Goal: Task Accomplishment & Management: Use online tool/utility

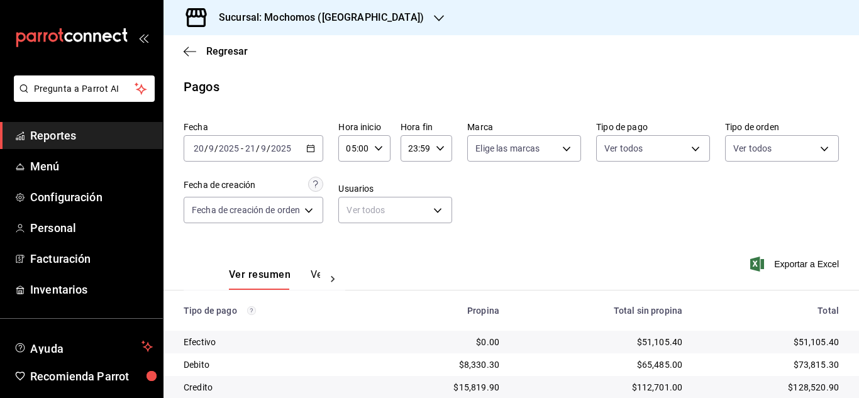
scroll to position [135, 0]
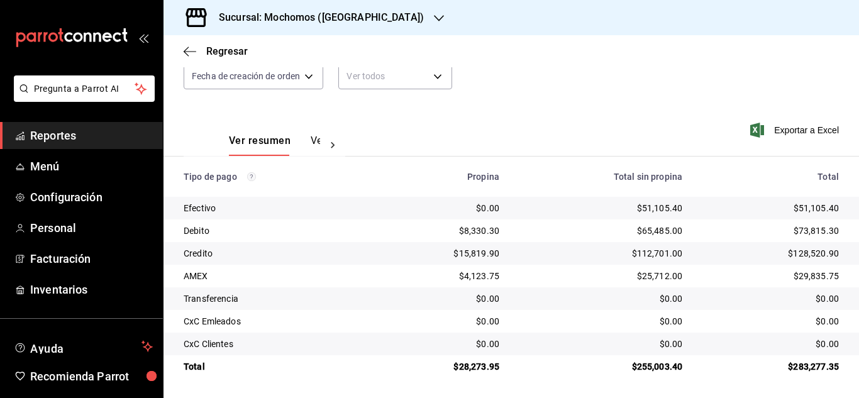
click at [84, 130] on span "Reportes" at bounding box center [91, 135] width 123 height 17
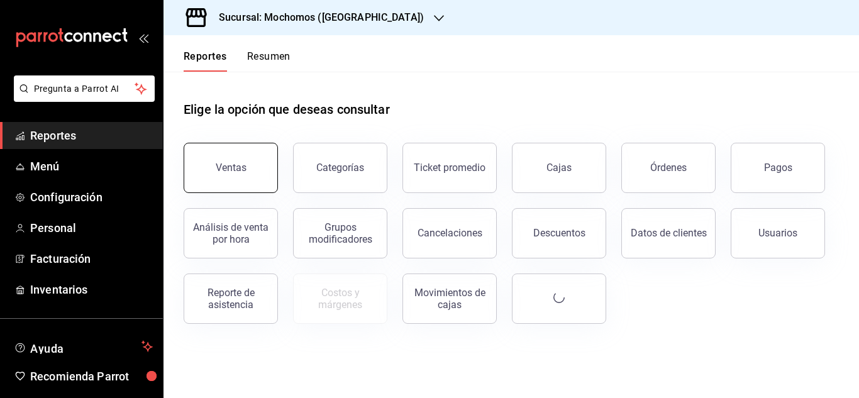
click at [201, 152] on button "Ventas" at bounding box center [231, 168] width 94 height 50
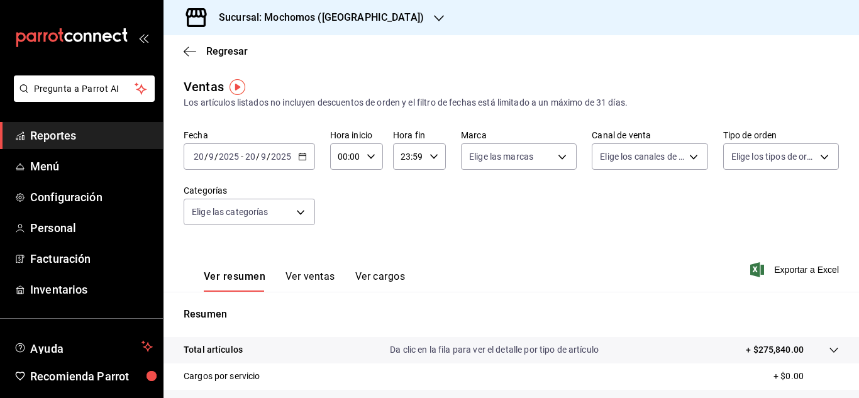
click at [303, 162] on div "[DATE] [DATE] - [DATE] [DATE]" at bounding box center [249, 156] width 131 height 26
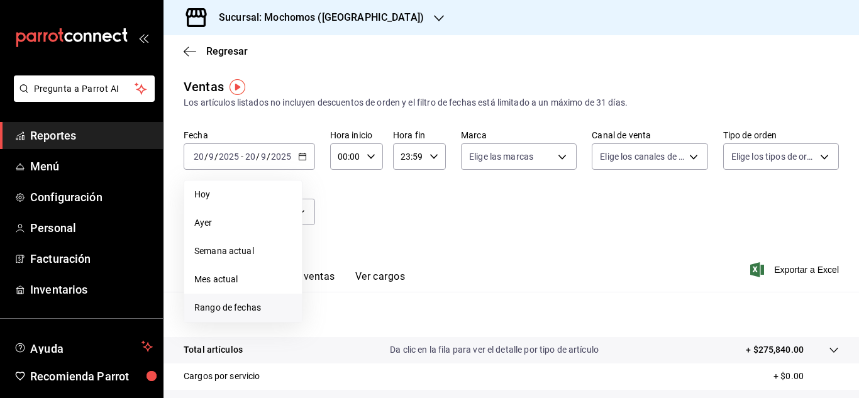
click at [258, 308] on span "Rango de fechas" at bounding box center [243, 307] width 98 height 13
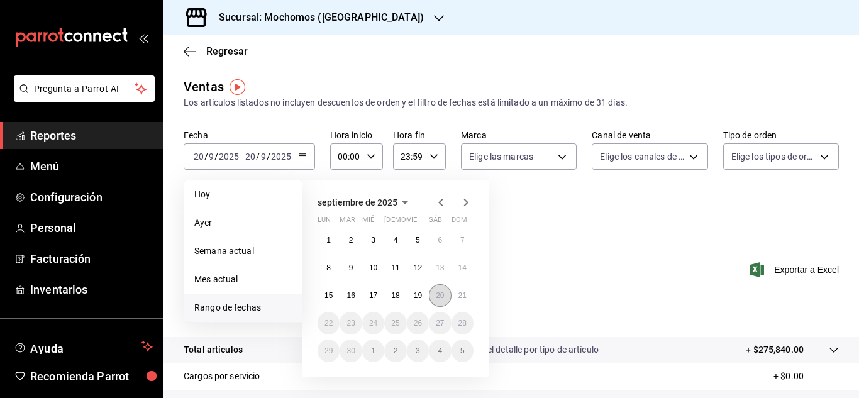
click at [436, 294] on abbr "20" at bounding box center [440, 295] width 8 height 9
click at [465, 296] on abbr "21" at bounding box center [463, 295] width 8 height 9
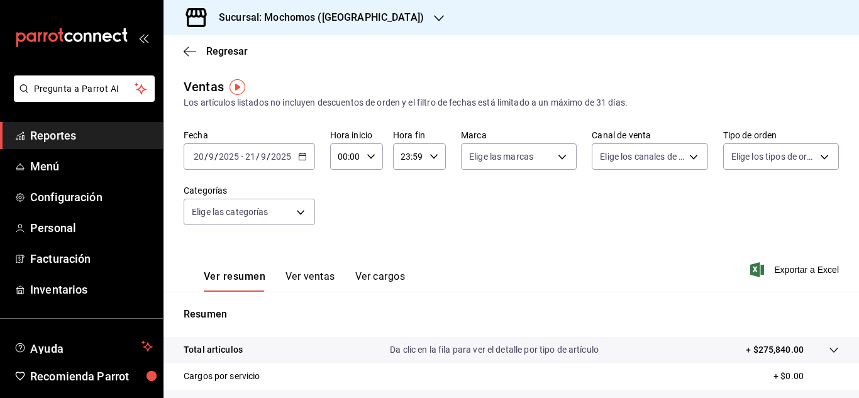
click at [375, 155] on div "00:00 Hora inicio" at bounding box center [356, 156] width 53 height 26
click at [342, 181] on span "04" at bounding box center [343, 184] width 6 height 10
type input "04:00"
click at [430, 166] on div at bounding box center [429, 199] width 859 height 398
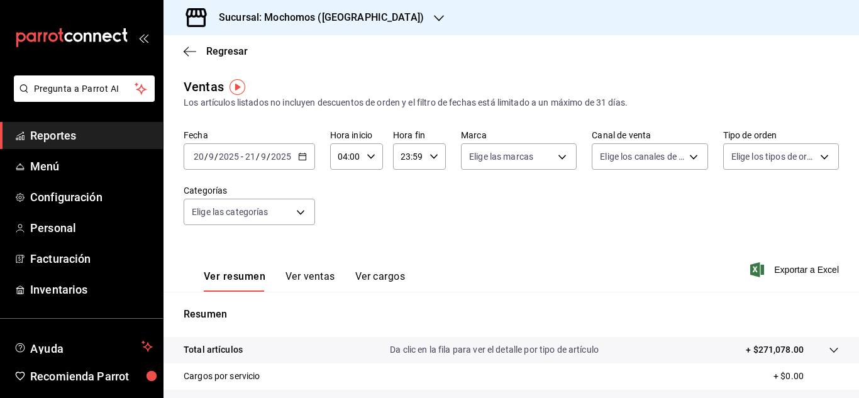
click at [435, 151] on div "23:59 Hora fin" at bounding box center [419, 156] width 53 height 26
click at [406, 241] on button "04" at bounding box center [404, 251] width 21 height 25
type input "04:59"
click at [562, 212] on div at bounding box center [429, 199] width 859 height 398
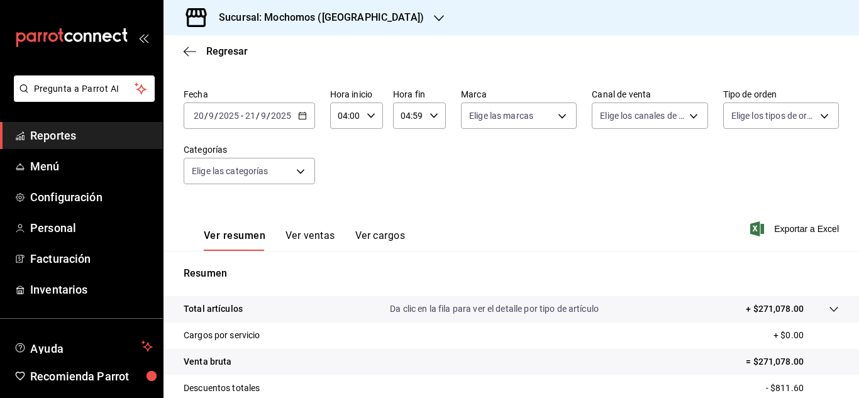
scroll to position [63, 0]
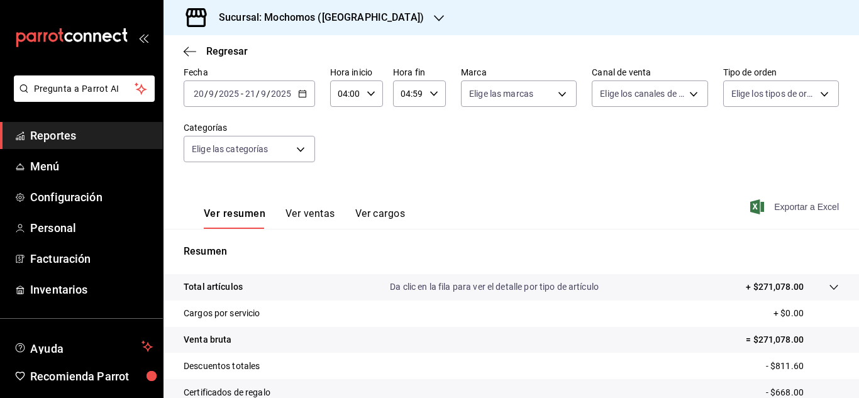
click at [805, 204] on span "Exportar a Excel" at bounding box center [796, 206] width 86 height 15
click at [84, 133] on span "Reportes" at bounding box center [91, 135] width 123 height 17
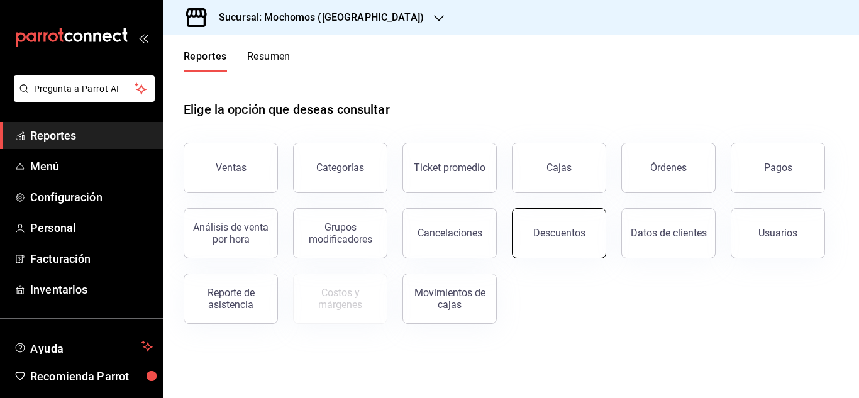
click at [588, 250] on button "Descuentos" at bounding box center [559, 233] width 94 height 50
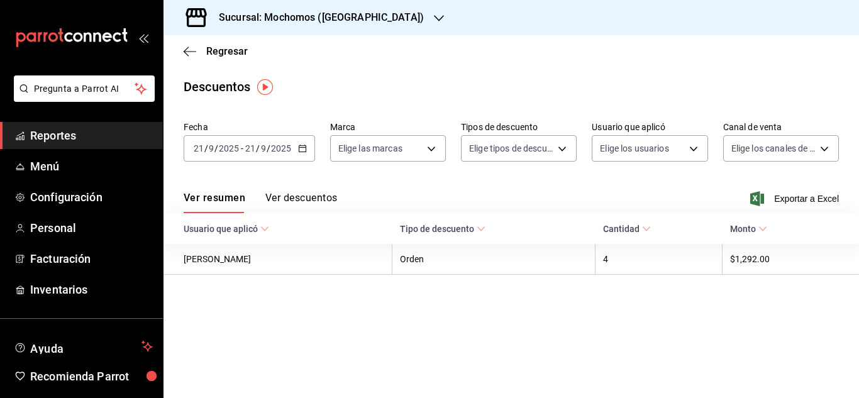
click at [306, 149] on icon "button" at bounding box center [302, 148] width 9 height 9
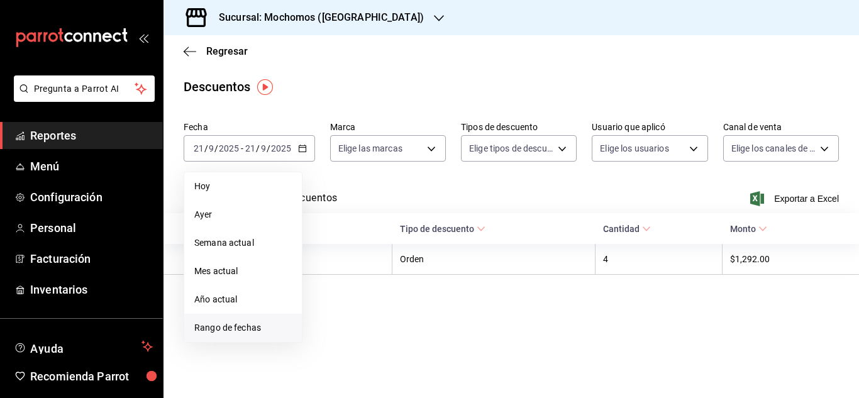
click at [262, 337] on li "Rango de fechas" at bounding box center [243, 328] width 118 height 28
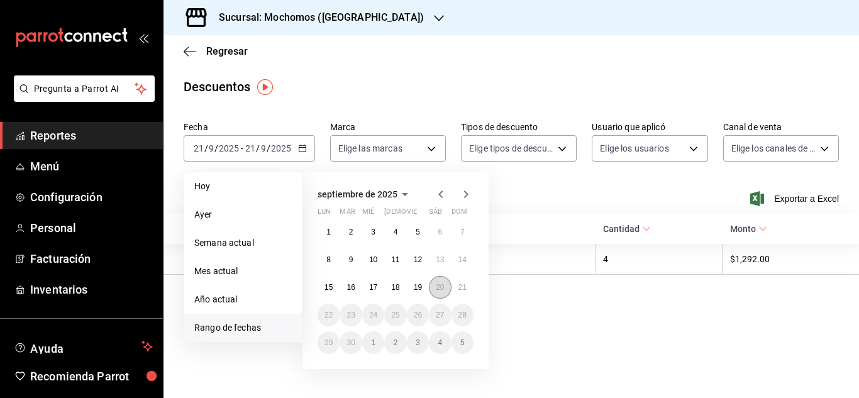
click at [437, 288] on abbr "20" at bounding box center [440, 287] width 8 height 9
click at [459, 289] on abbr "21" at bounding box center [463, 287] width 8 height 9
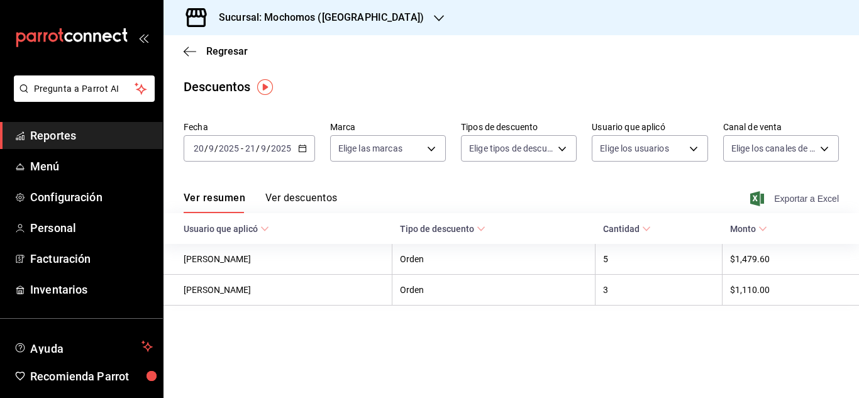
click at [820, 197] on span "Exportar a Excel" at bounding box center [796, 198] width 86 height 15
